Goal: Task Accomplishment & Management: Complete application form

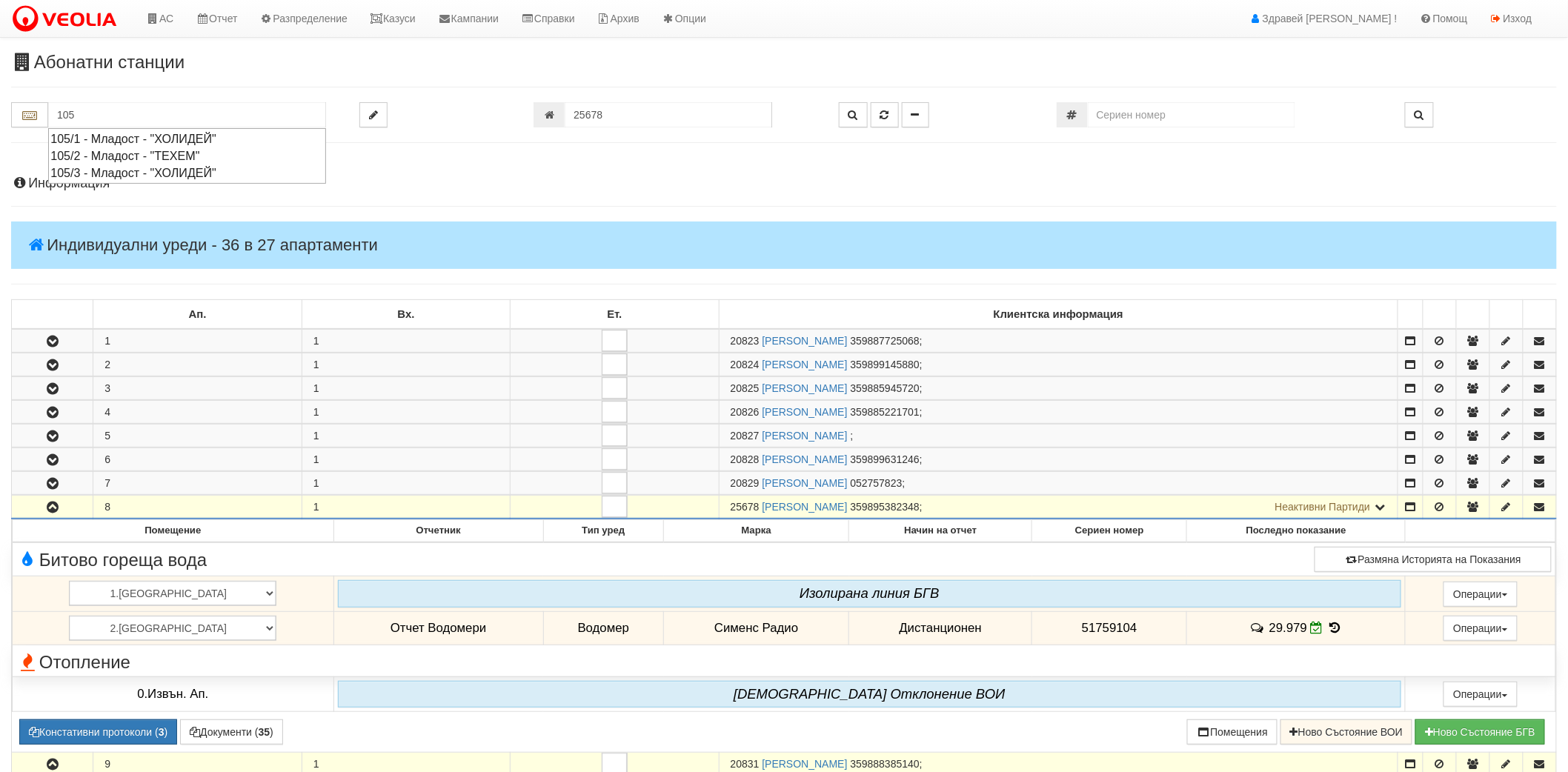
click at [154, 158] on div "105/2 - Младост - "ТЕХЕМ"" at bounding box center [187, 156] width 273 height 17
type input "105/2 - Младост - "ТЕХЕМ""
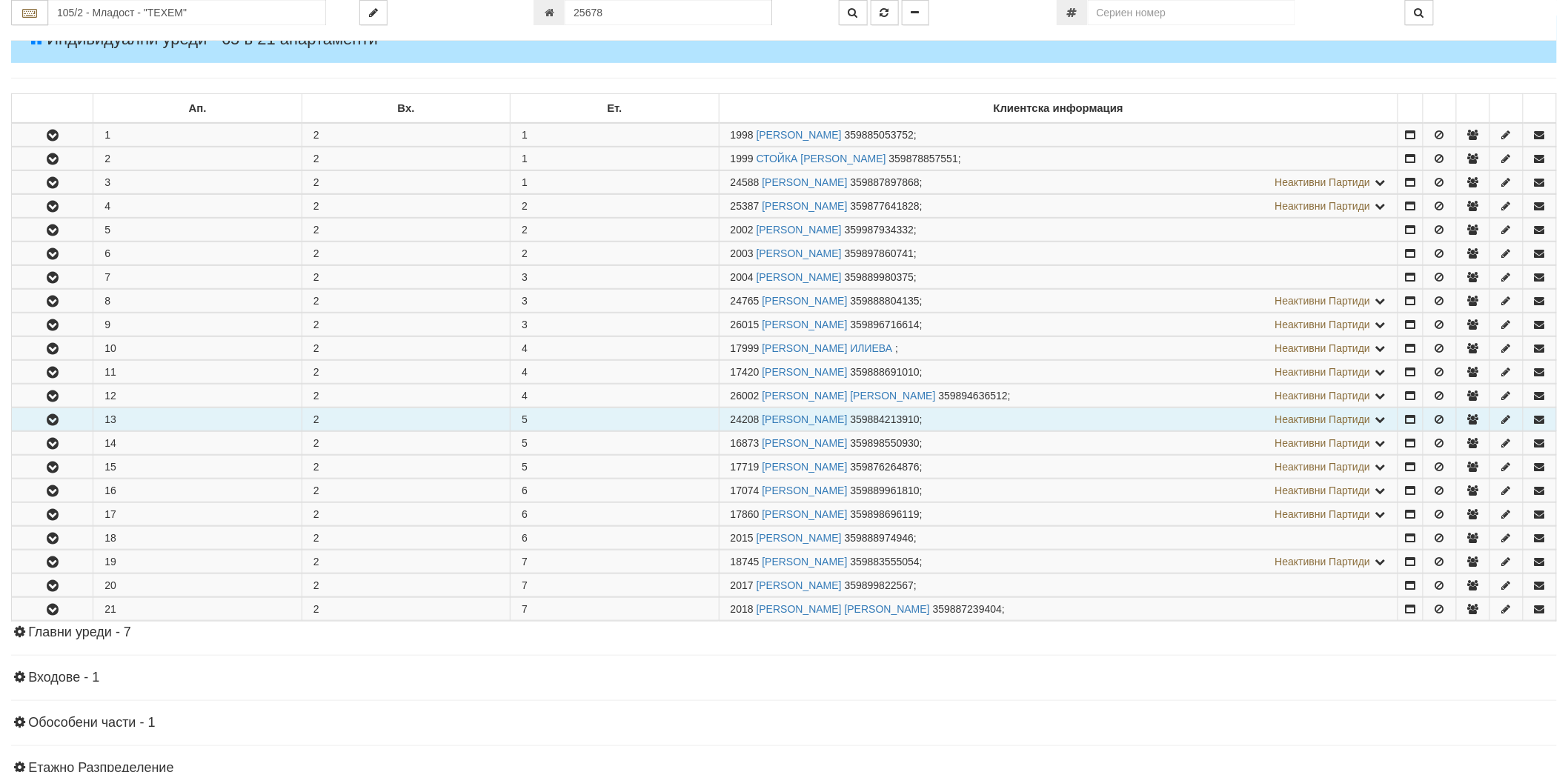
scroll to position [247, 0]
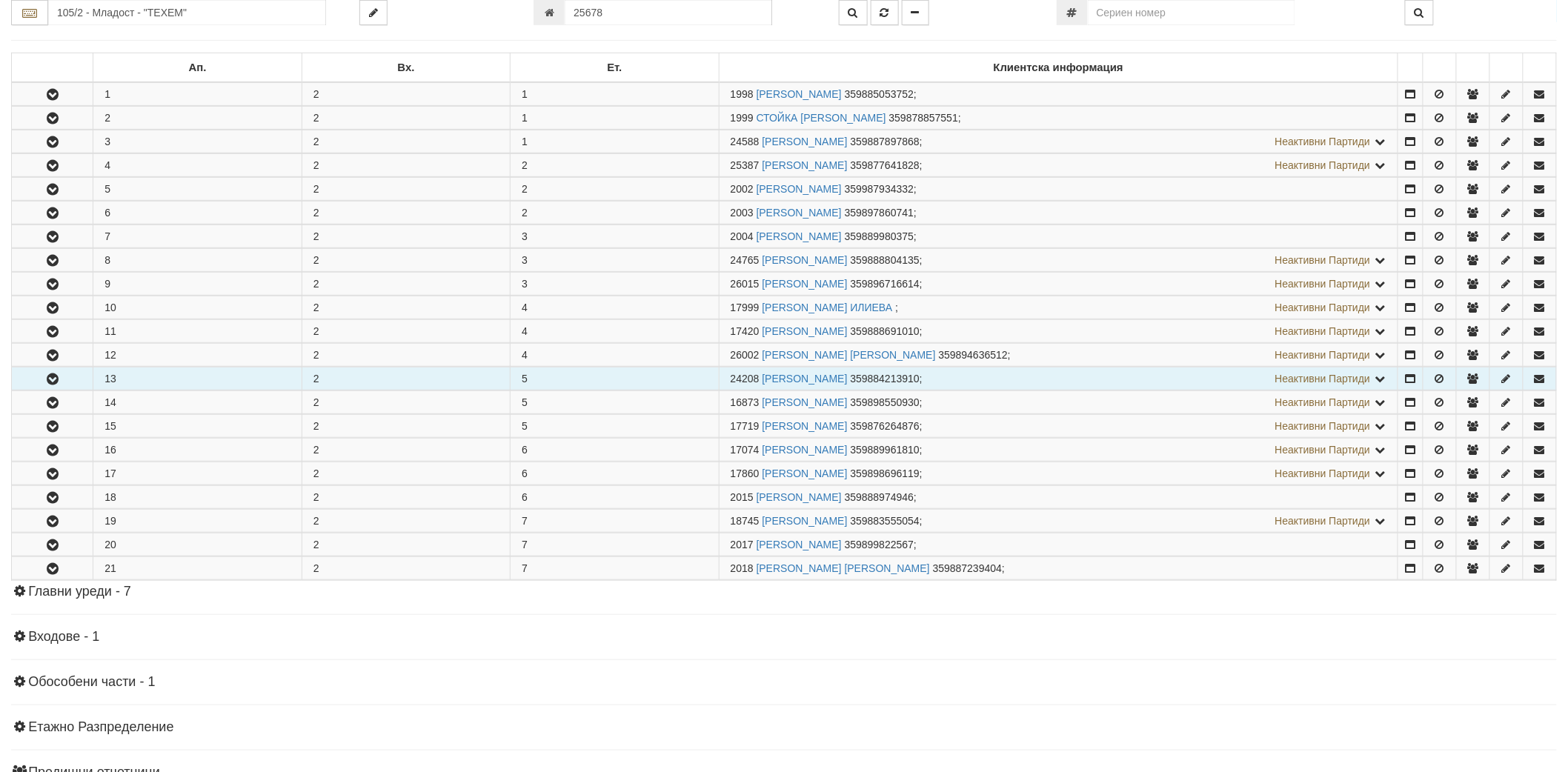
click at [50, 377] on icon "button" at bounding box center [52, 379] width 18 height 11
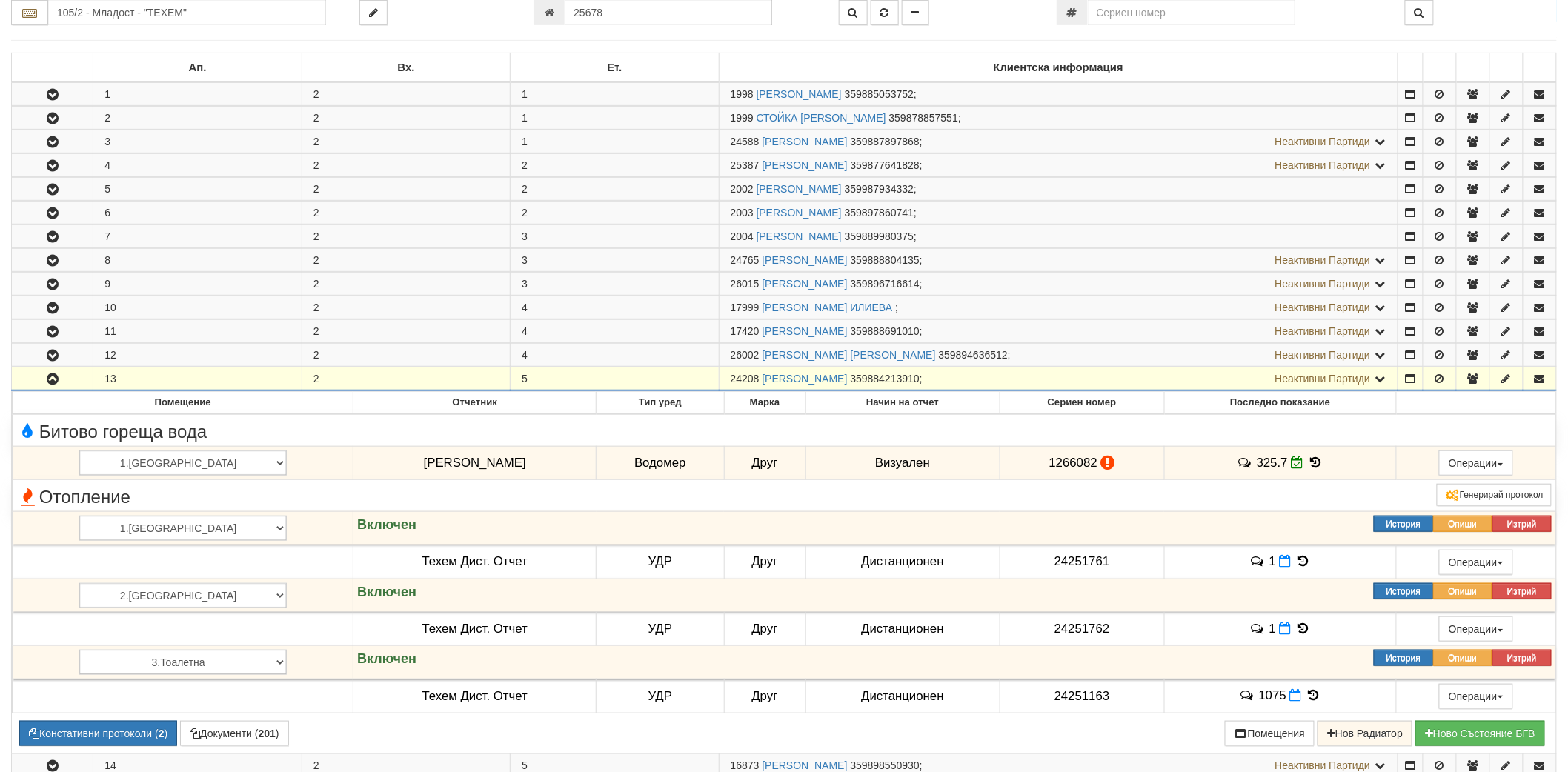
drag, startPoint x: 730, startPoint y: 378, endPoint x: 759, endPoint y: 377, distance: 29.0
click at [759, 377] on span "24208" at bounding box center [745, 378] width 29 height 11
copy span "24208"
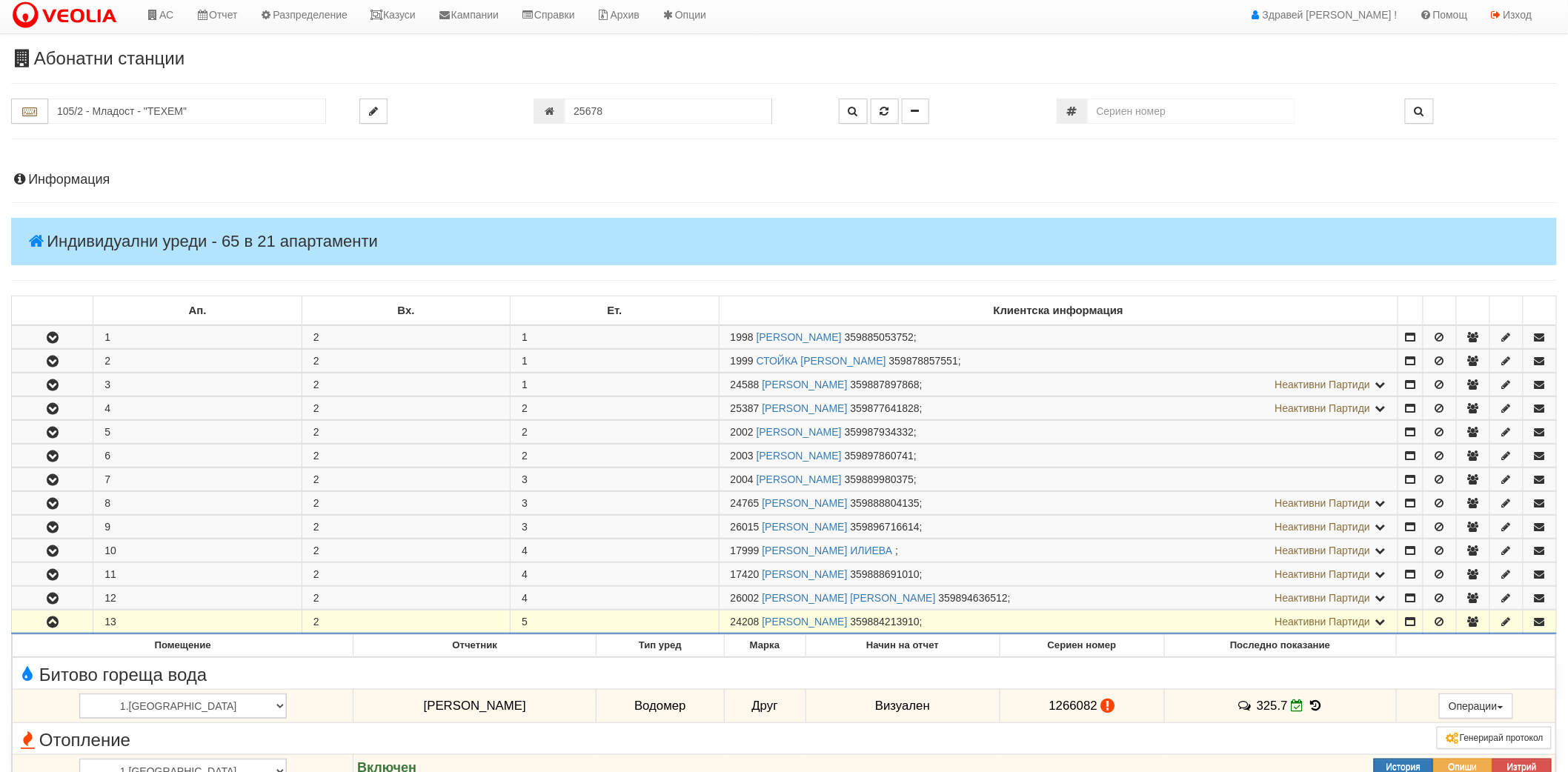
scroll to position [0, 0]
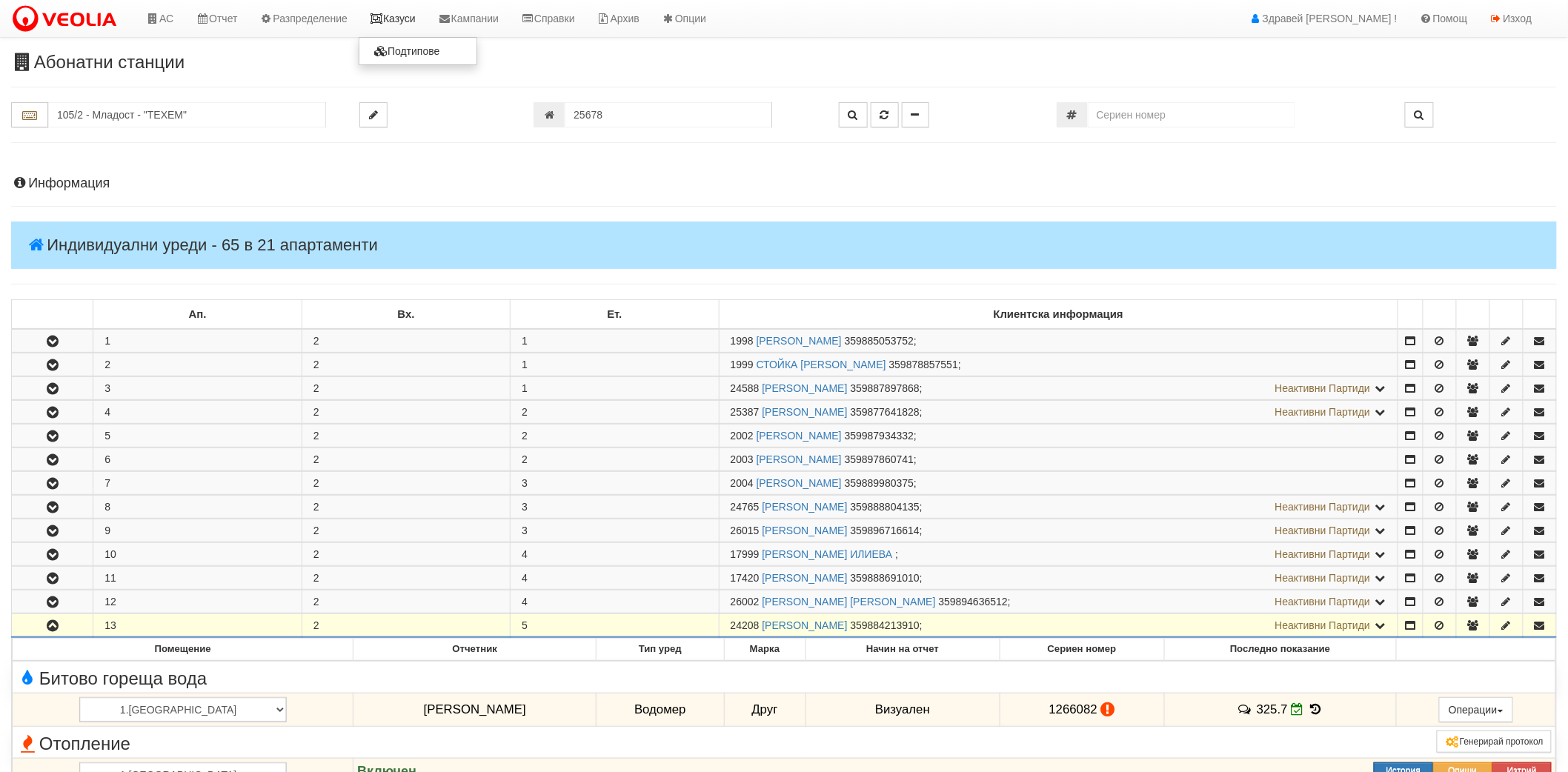
click at [414, 22] on link "Казуси" at bounding box center [393, 19] width 68 height 37
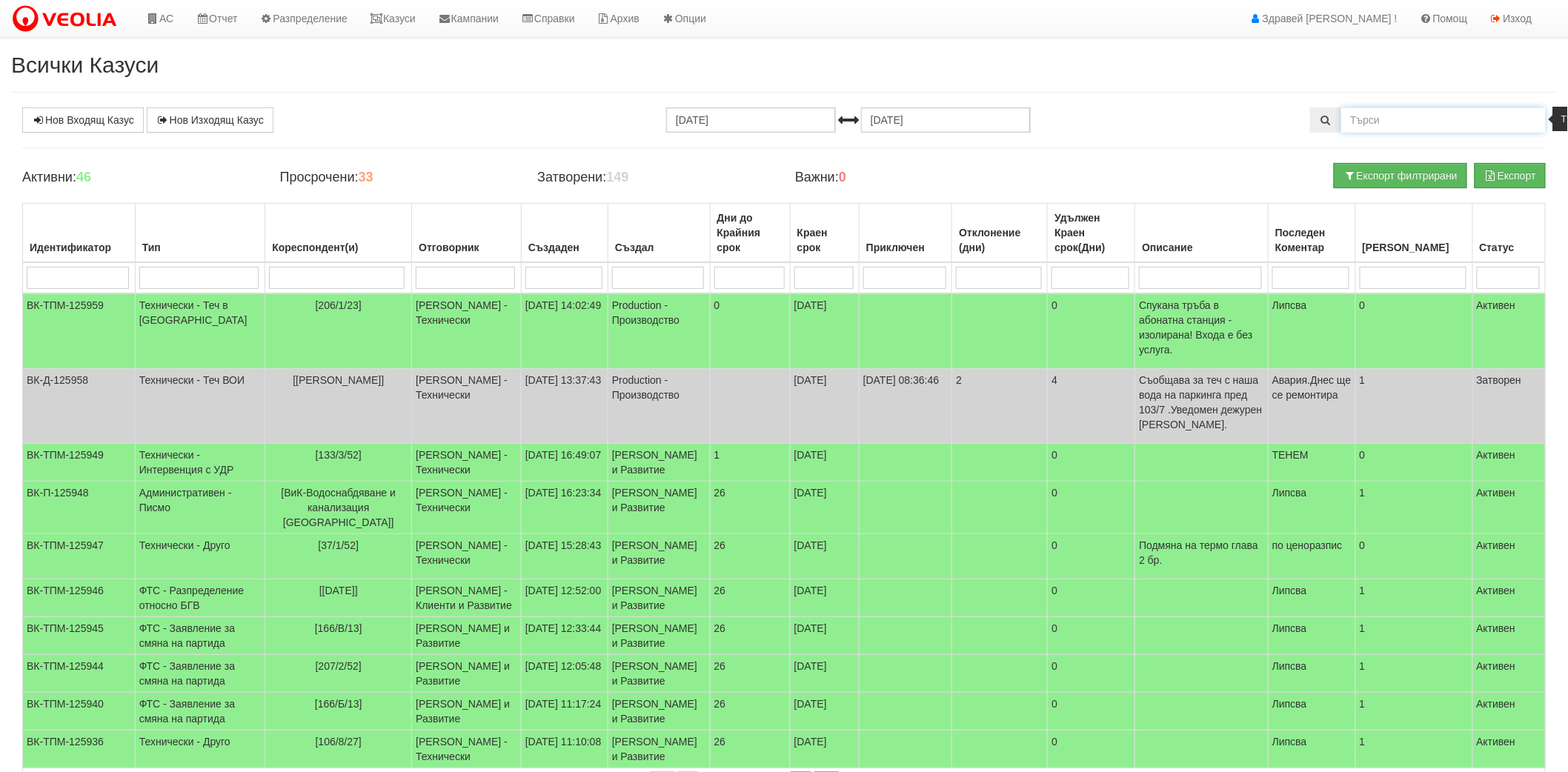
click at [1360, 117] on input "text" at bounding box center [1443, 120] width 204 height 25
type input "105/2"
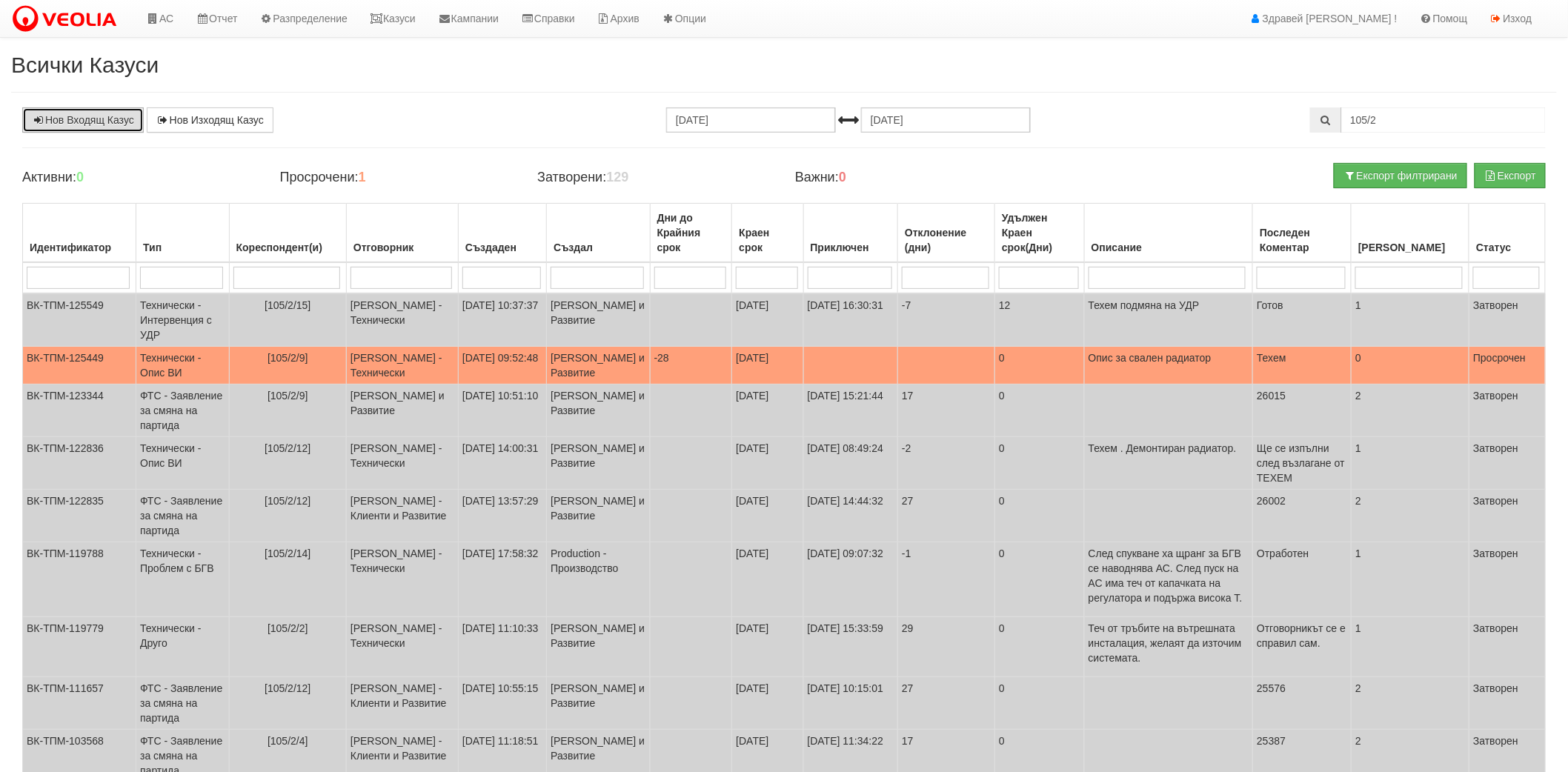
click at [103, 109] on link "Нов Входящ Казус" at bounding box center [82, 120] width 121 height 25
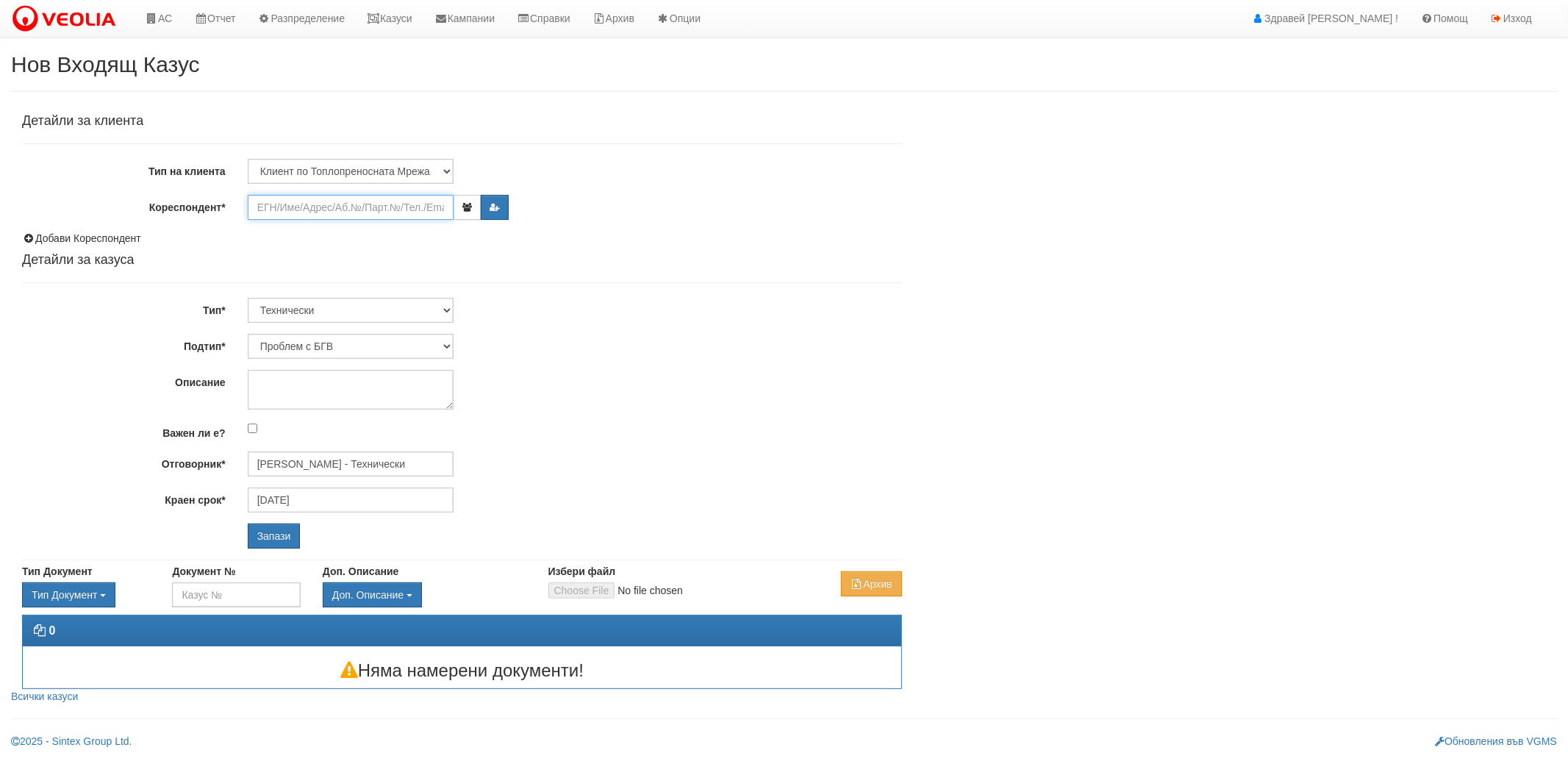
click at [400, 214] on input "Кореспондент*" at bounding box center [350, 207] width 206 height 25
paste input "24208"
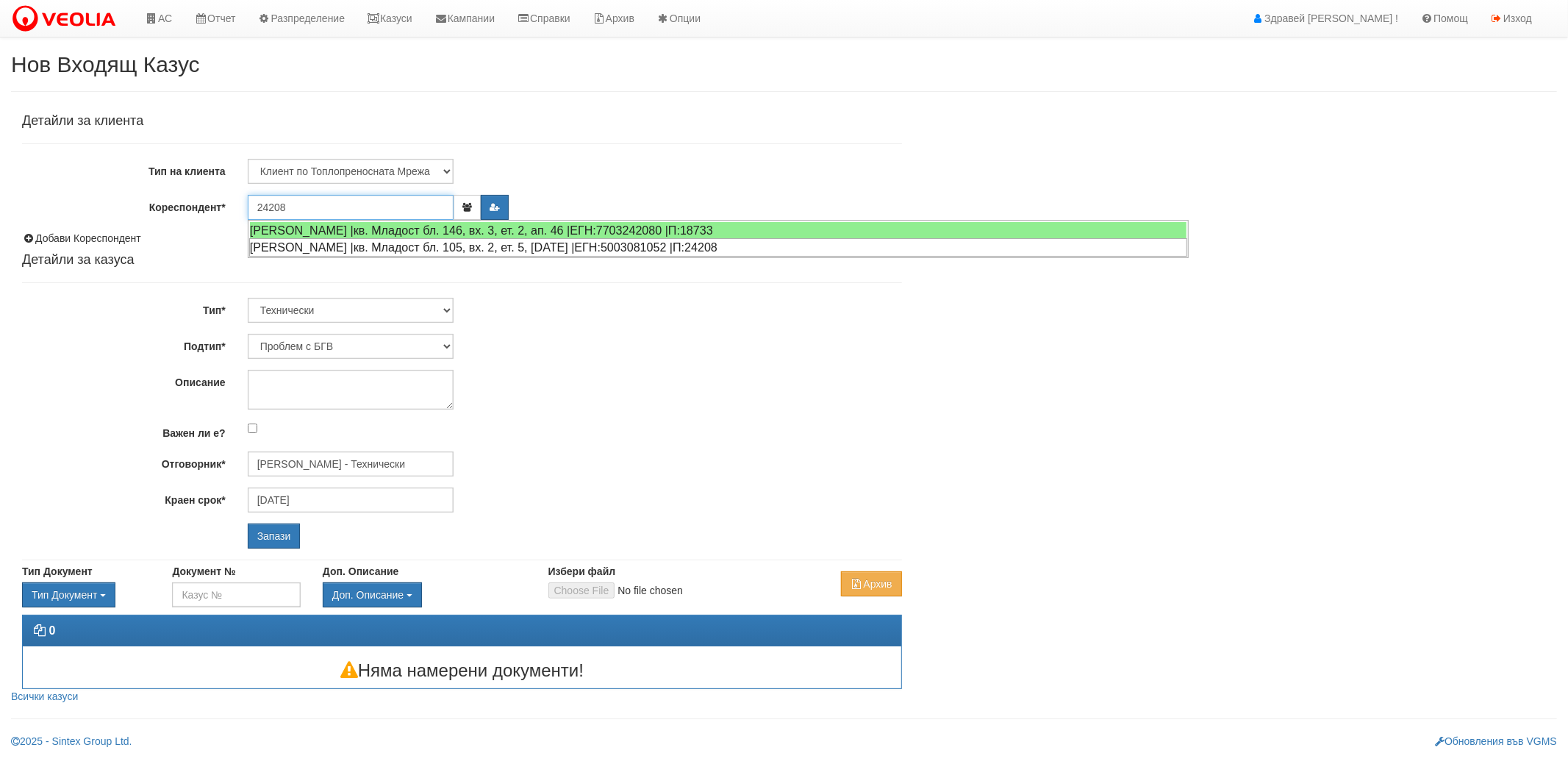
click at [388, 247] on div "МИЛКА ЙОВЧЕВА ДИМИТРОВА |кв. Младост бл. 105, вх. 2, ет. 5, ап. 13 |ЕГН:5003081…" at bounding box center [717, 247] width 937 height 18
type input "[PERSON_NAME]"
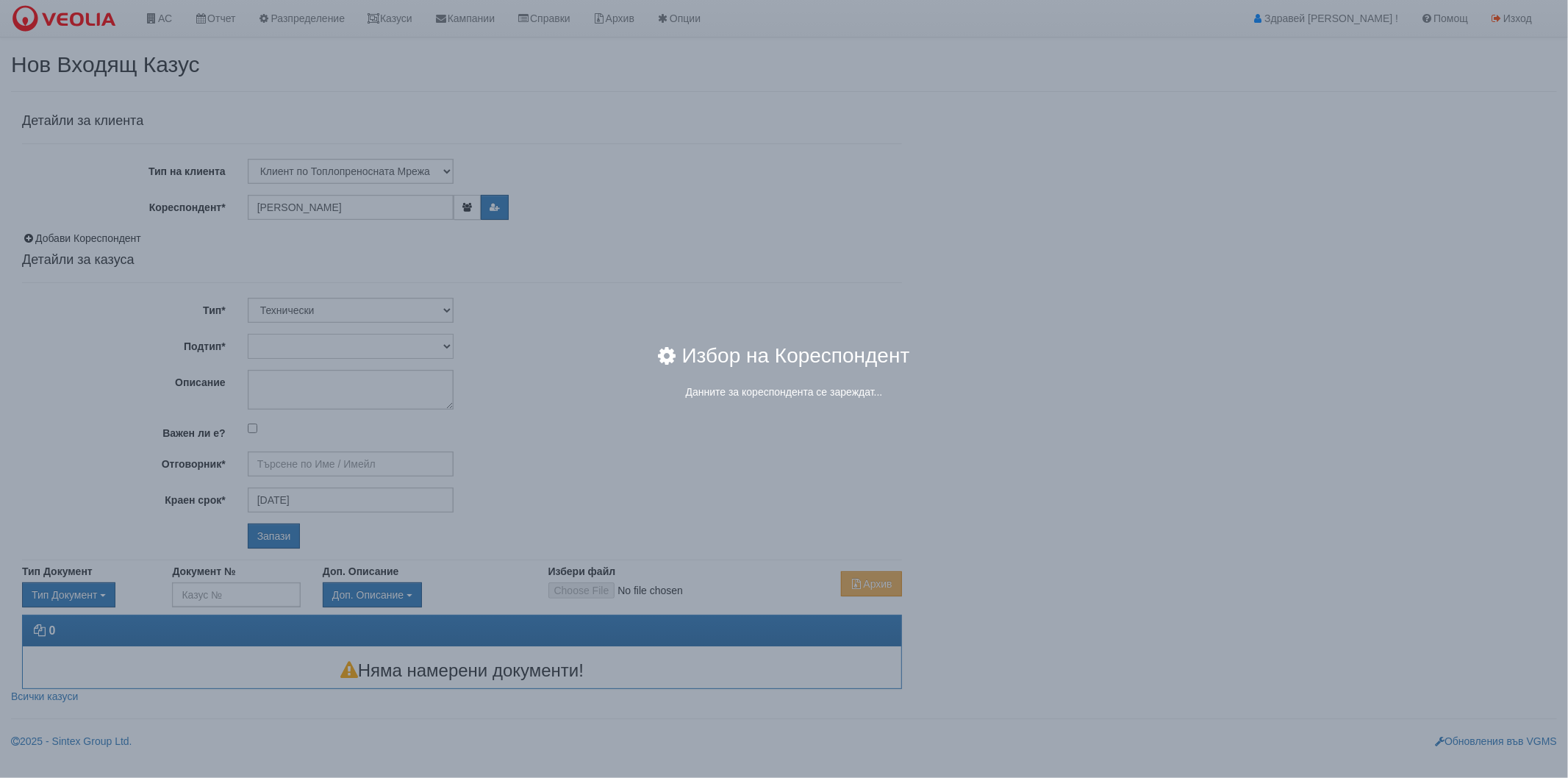
type input "[PERSON_NAME] - Технически"
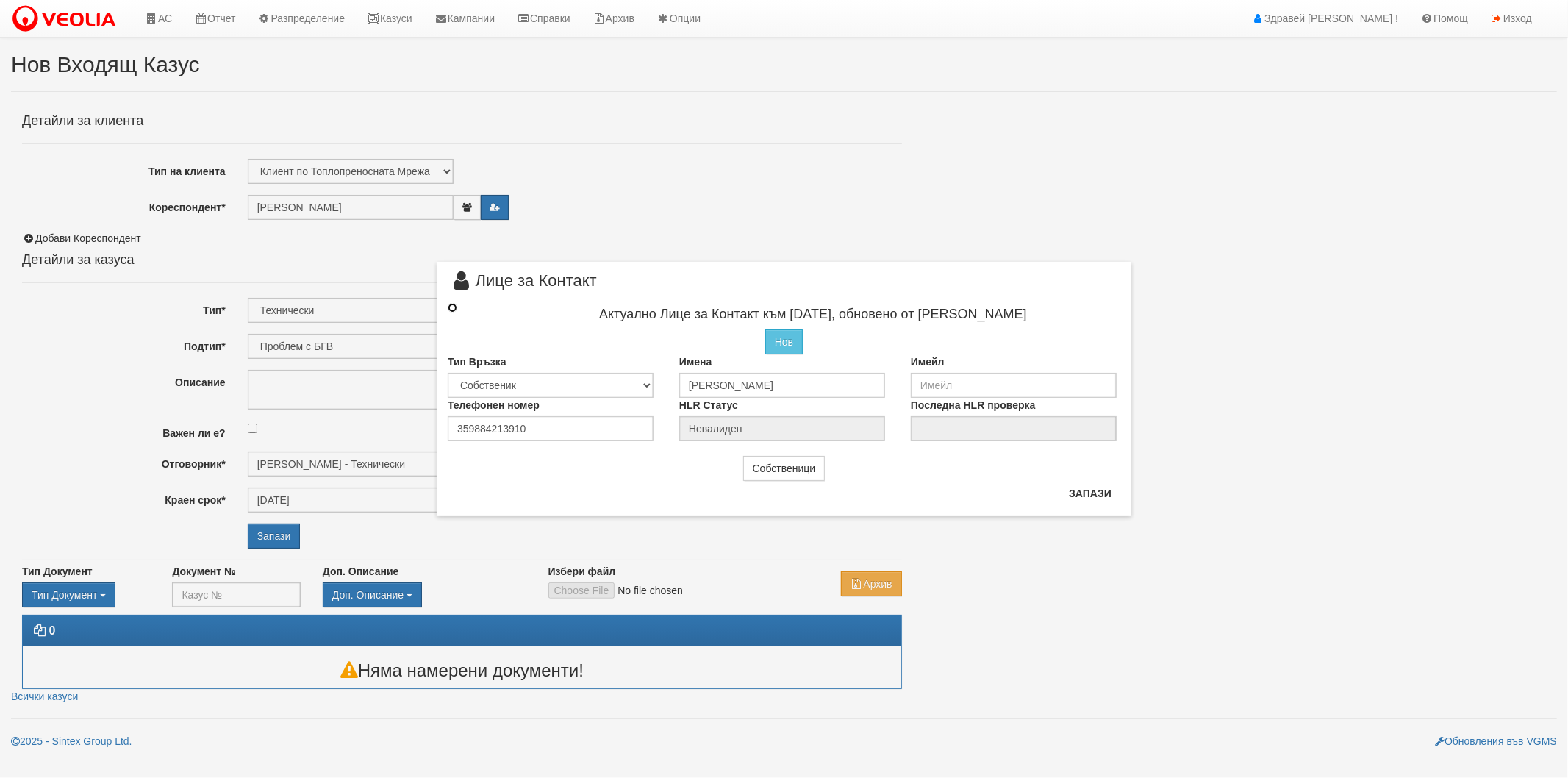
click at [456, 306] on input "radio" at bounding box center [452, 307] width 10 height 10
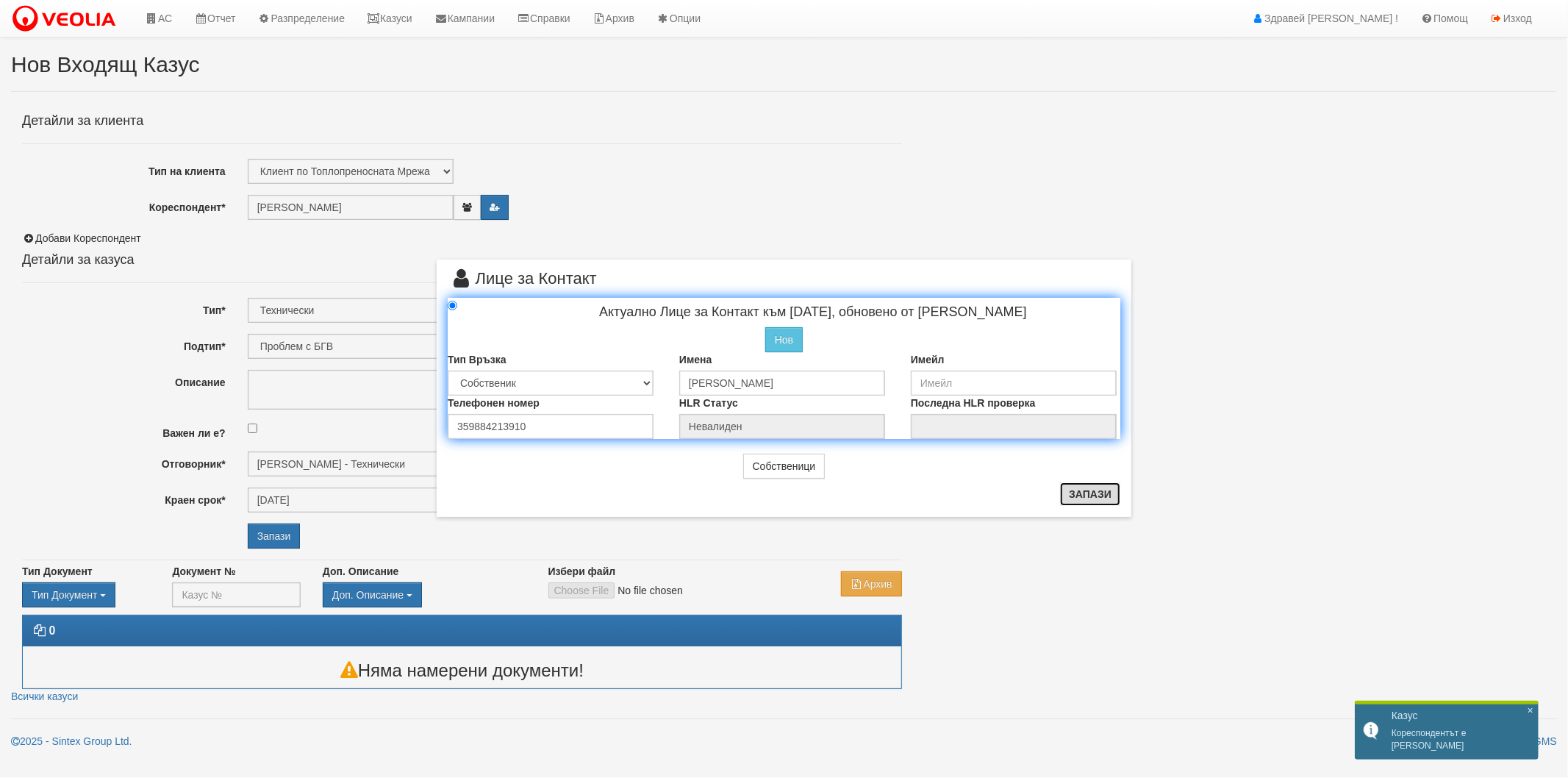
click at [1115, 489] on button "Запази" at bounding box center [1090, 494] width 61 height 24
radio input "true"
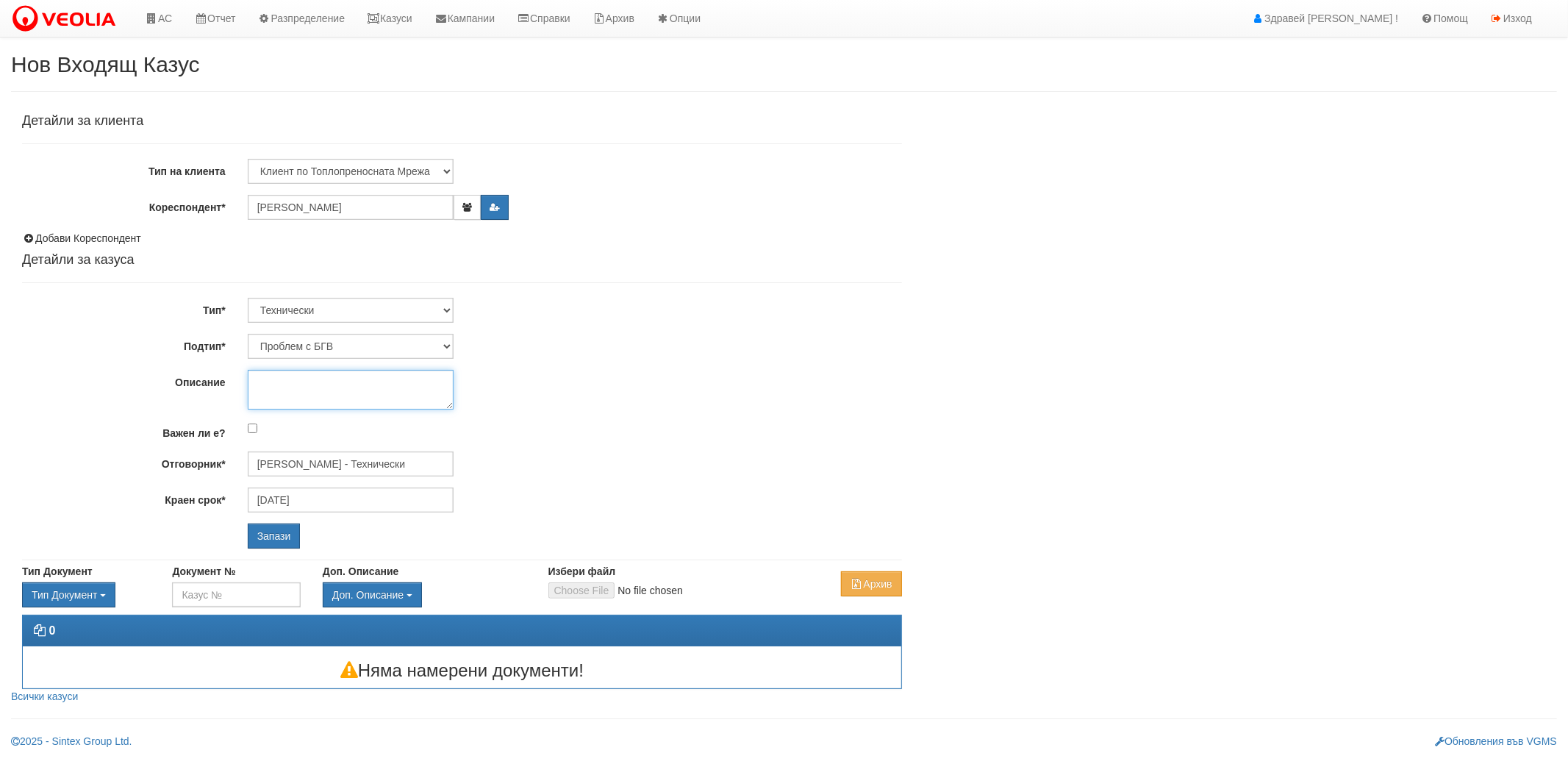
click at [347, 393] on textarea "Описание" at bounding box center [350, 389] width 206 height 39
drag, startPoint x: 373, startPoint y: 383, endPoint x: 310, endPoint y: 379, distance: 63.1
click at [310, 379] on textarea "Няма БГВ от четвъртък" at bounding box center [350, 389] width 206 height 39
type textarea "[PERSON_NAME] от миналата седмица"
click at [279, 532] on input "Запази" at bounding box center [274, 536] width 53 height 25
